Goal: Information Seeking & Learning: Learn about a topic

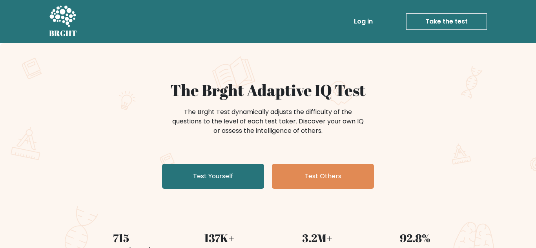
scroll to position [1, 0]
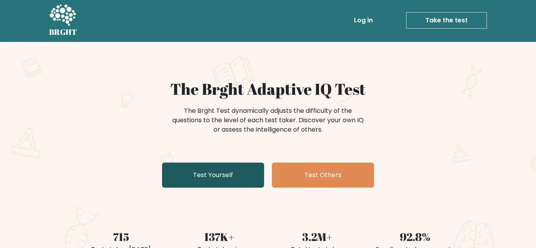
click at [220, 179] on link "Test Yourself" at bounding box center [213, 175] width 102 height 25
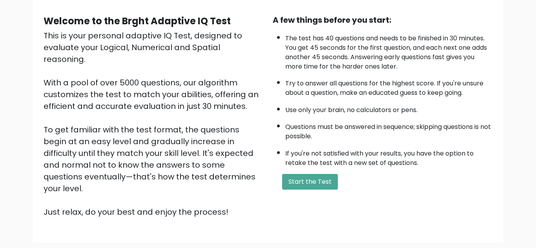
scroll to position [68, 0]
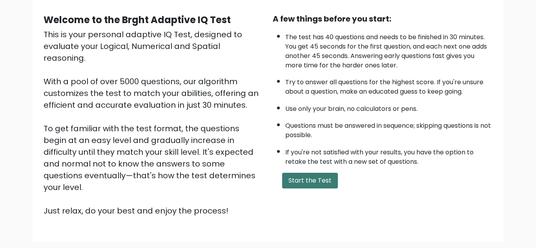
click at [301, 184] on button "Start the Test" at bounding box center [310, 181] width 56 height 16
